Goal: Navigation & Orientation: Understand site structure

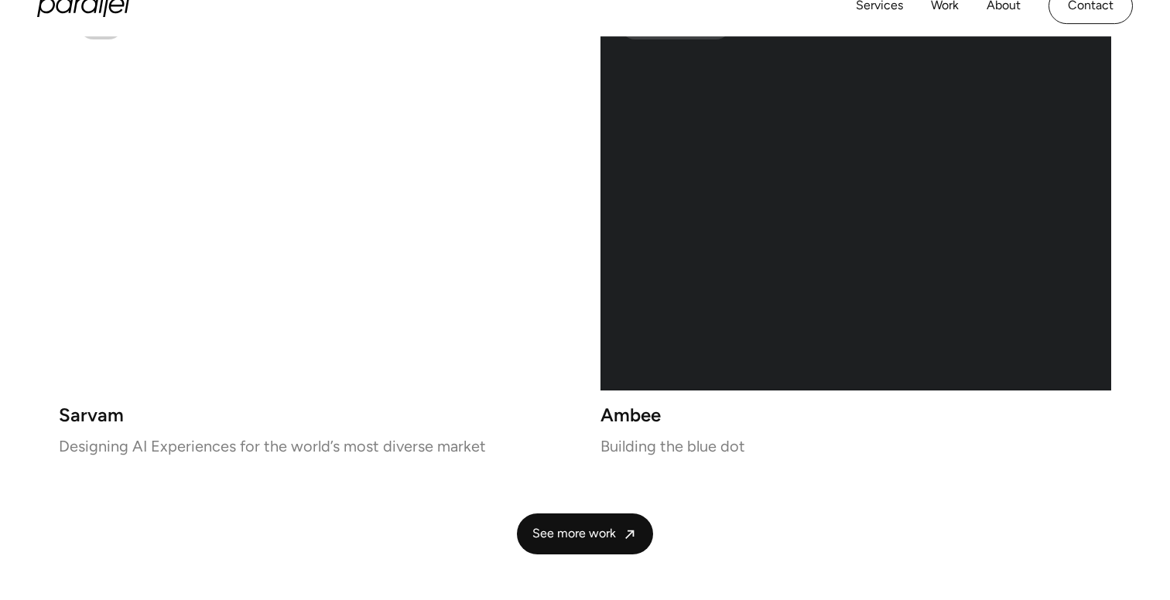
scroll to position [3294, 0]
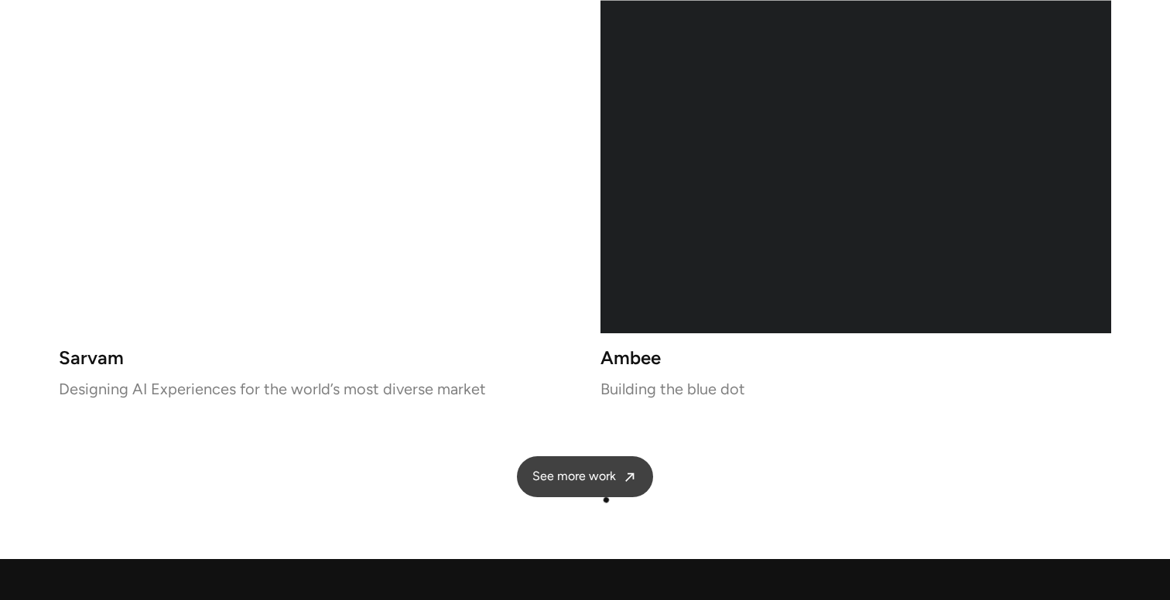
click at [608, 489] on link "See more work" at bounding box center [585, 476] width 136 height 41
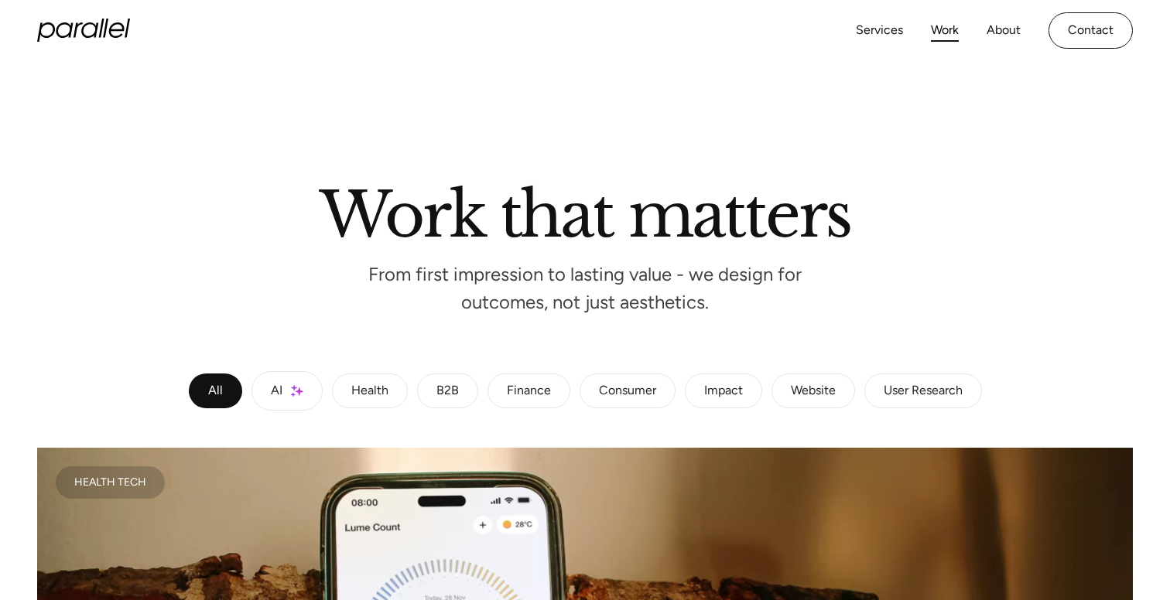
click at [118, 24] on icon "home" at bounding box center [116, 29] width 15 height 15
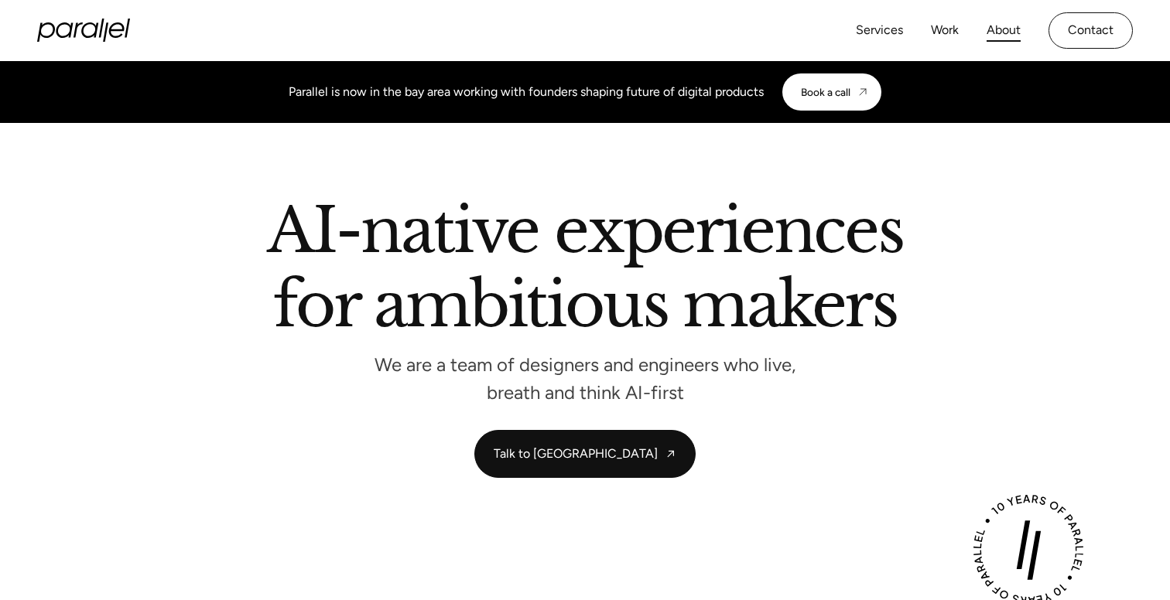
click at [998, 26] on link "About" at bounding box center [1003, 30] width 34 height 22
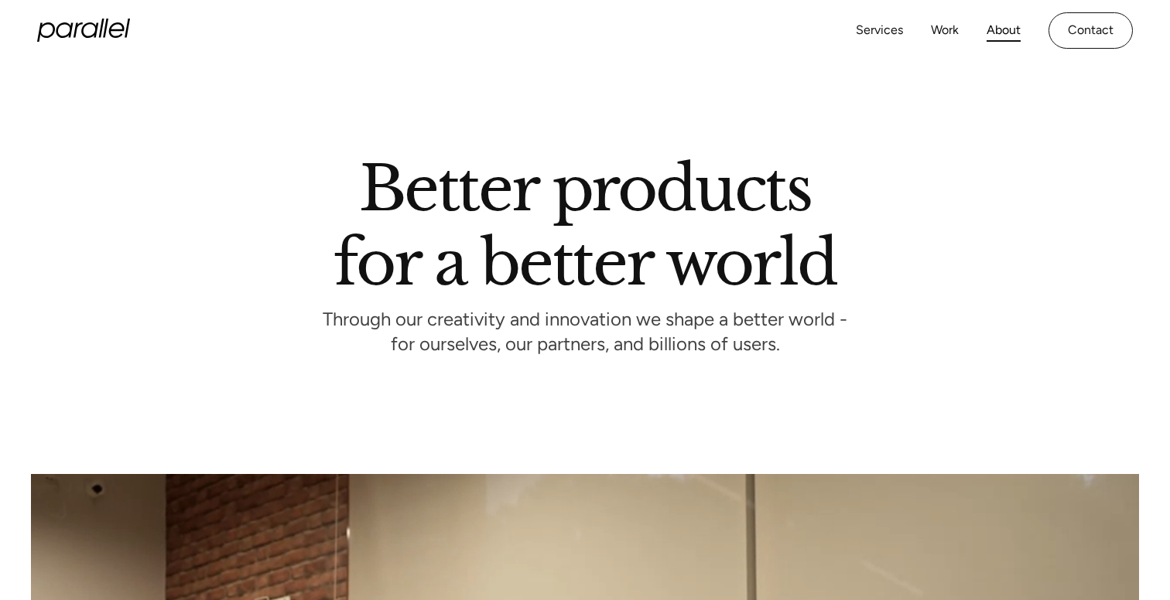
click at [105, 37] on icon "home" at bounding box center [83, 30] width 93 height 23
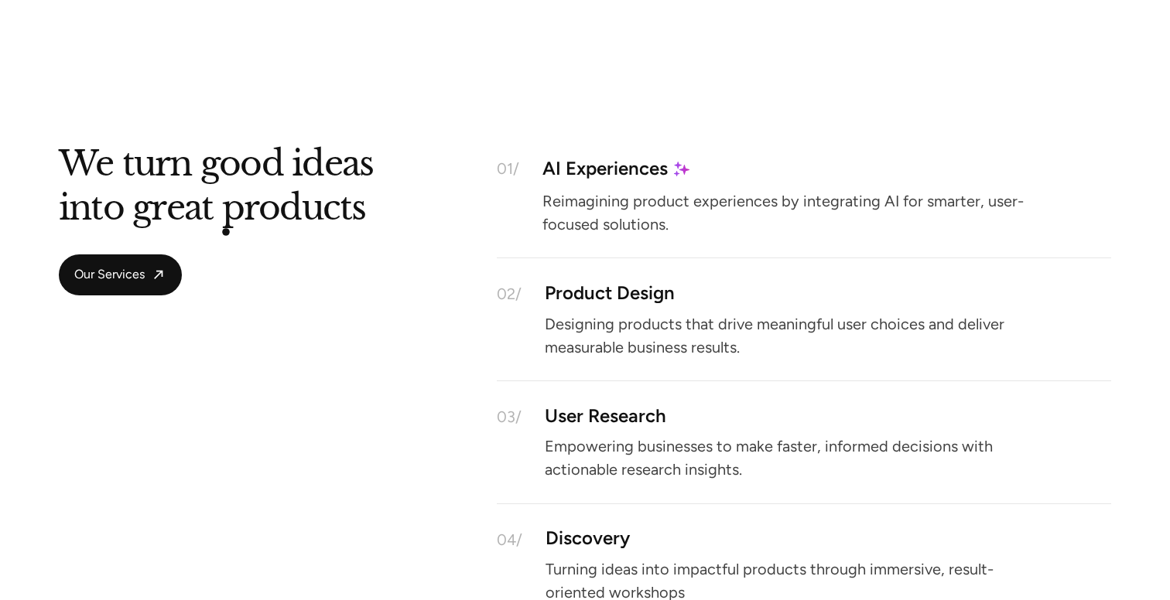
scroll to position [1525, 0]
